Goal: Transaction & Acquisition: Purchase product/service

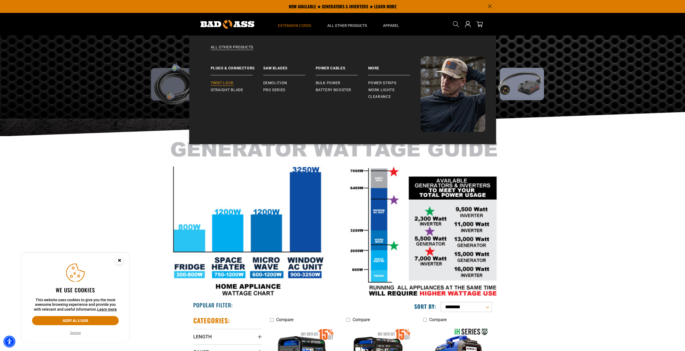
click at [230, 84] on span "Twist Lock" at bounding box center [222, 83] width 23 height 5
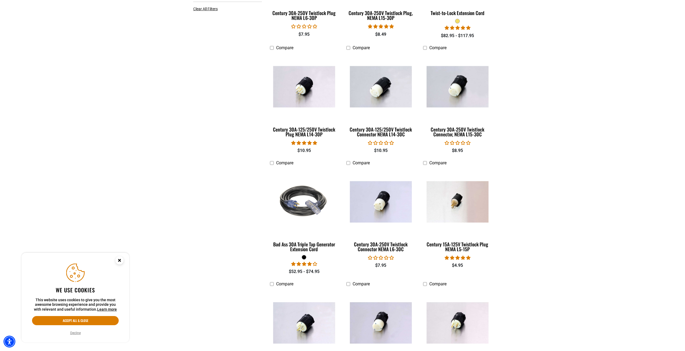
scroll to position [242, 0]
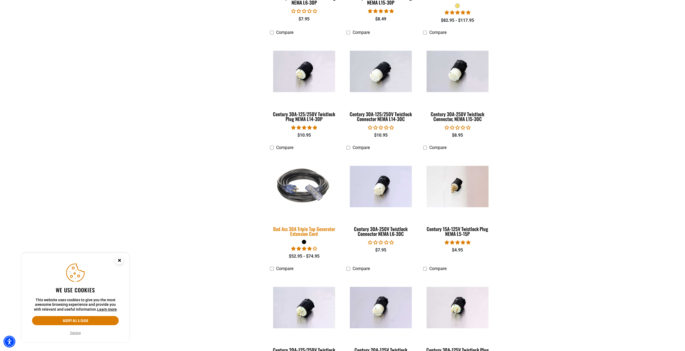
click at [307, 195] on img at bounding box center [304, 186] width 75 height 69
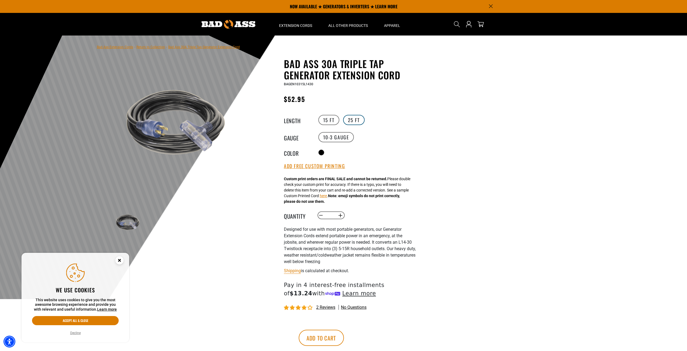
click at [352, 121] on label "25 FT" at bounding box center [354, 120] width 22 height 10
